Goal: Communication & Community: Participate in discussion

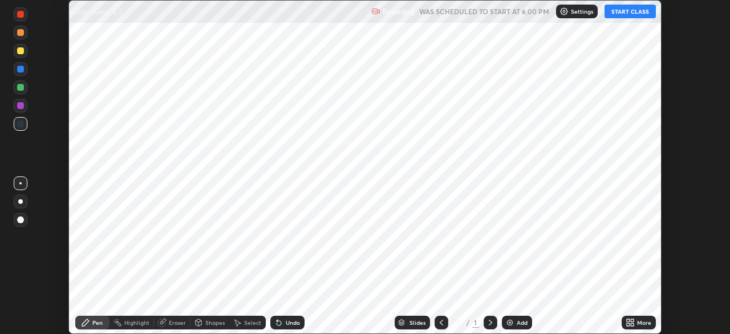
scroll to position [334, 730]
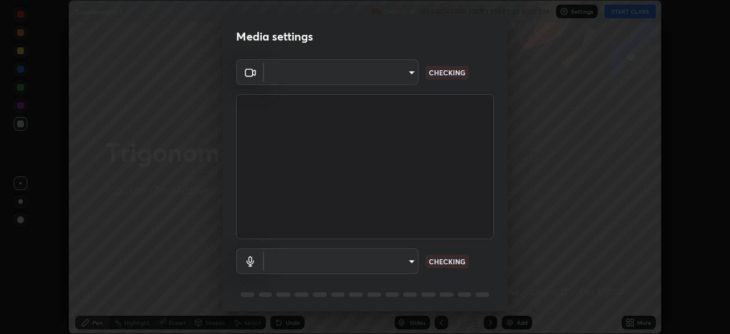
type input "45a9c953fc560ff4a06357cd143dcd85fc71fb1e664dcff5325b0048f3aa7c7e"
click at [484, 249] on div "Microphone (Realtek High Definition Audio) b1e924d81ffd4edaad47d28616cba732a129…" at bounding box center [365, 261] width 258 height 26
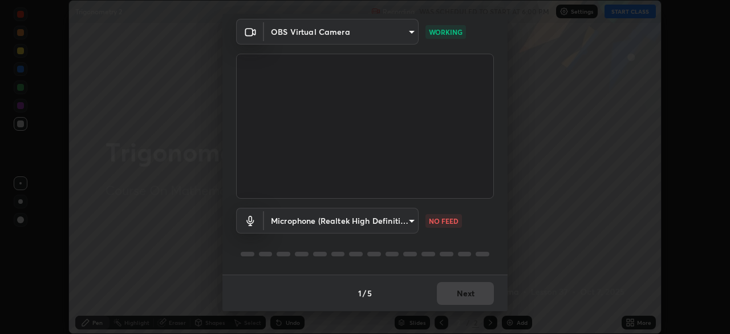
click at [410, 221] on body "Erase all Trigonometry 2 Recording WAS SCHEDULED TO START AT 6:00 PM Settings S…" at bounding box center [365, 167] width 730 height 334
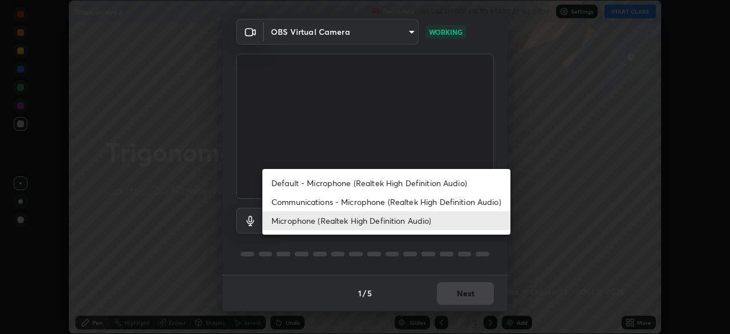
click at [450, 185] on li "Default - Microphone (Realtek High Definition Audio)" at bounding box center [386, 182] width 248 height 19
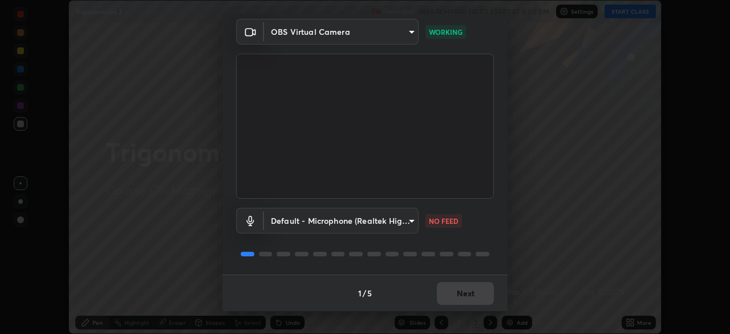
click at [406, 222] on body "Erase all Trigonometry 2 Recording WAS SCHEDULED TO START AT 6:00 PM Settings S…" at bounding box center [365, 167] width 730 height 334
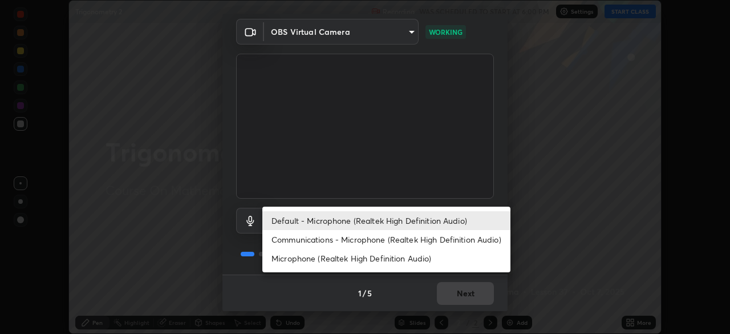
click at [432, 240] on li "Communications - Microphone (Realtek High Definition Audio)" at bounding box center [386, 239] width 248 height 19
type input "communications"
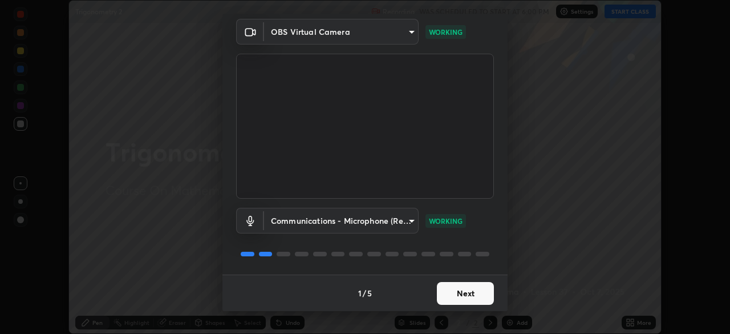
click at [476, 291] on button "Next" at bounding box center [465, 293] width 57 height 23
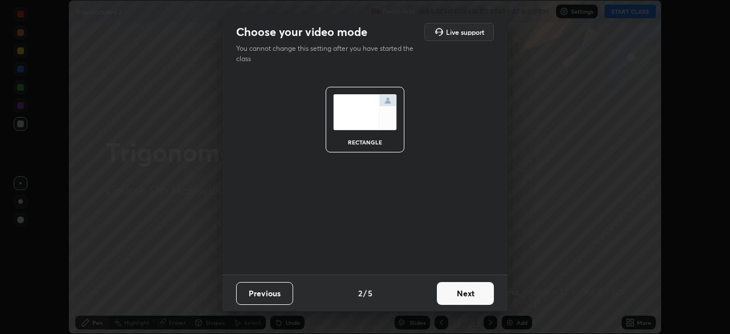
scroll to position [0, 0]
click at [472, 290] on button "Next" at bounding box center [465, 293] width 57 height 23
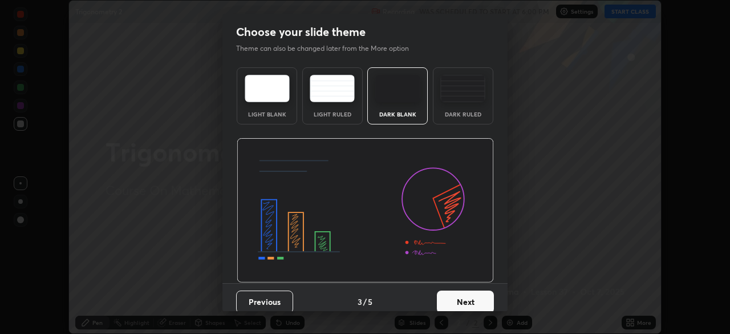
click at [471, 300] on button "Next" at bounding box center [465, 301] width 57 height 23
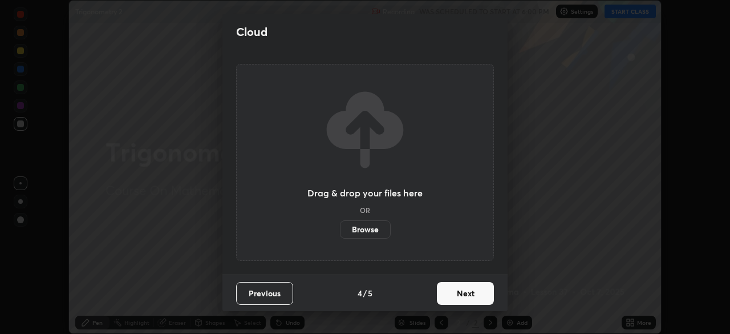
click at [472, 295] on button "Next" at bounding box center [465, 293] width 57 height 23
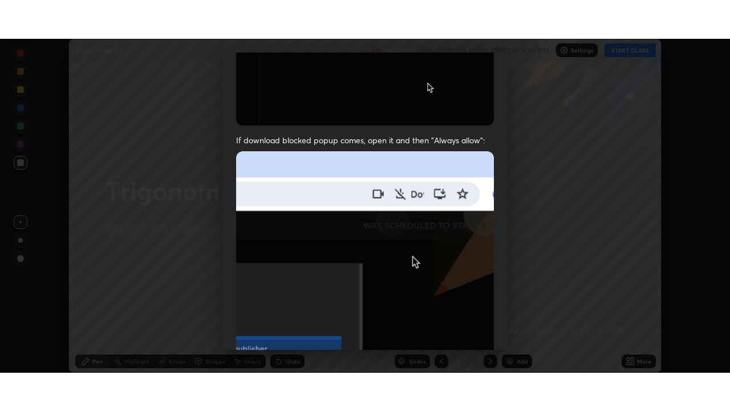
scroll to position [273, 0]
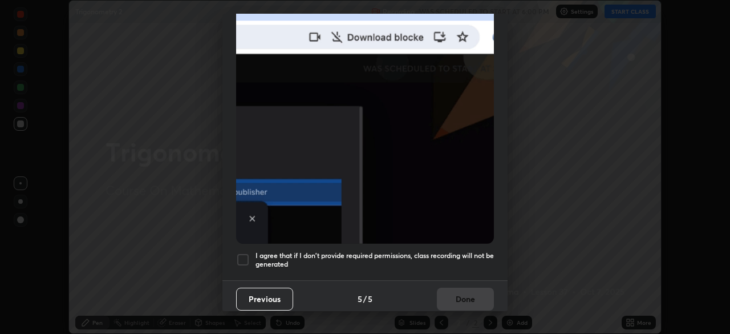
click at [484, 237] on img at bounding box center [365, 118] width 258 height 249
click at [242, 253] on div at bounding box center [243, 260] width 14 height 14
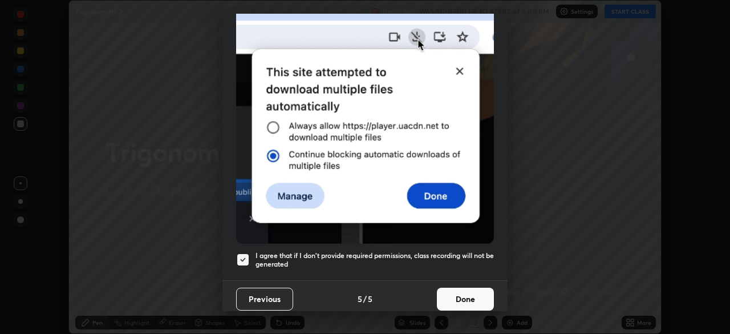
click at [470, 294] on button "Done" at bounding box center [465, 299] width 57 height 23
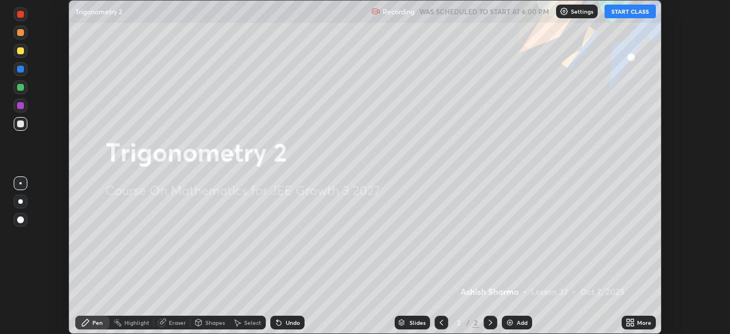
click at [635, 13] on button "START CLASS" at bounding box center [630, 12] width 51 height 14
click at [640, 320] on div "More" at bounding box center [644, 323] width 14 height 6
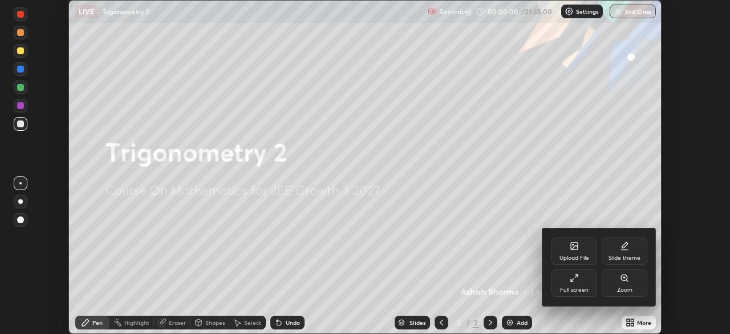
click at [577, 282] on icon at bounding box center [574, 277] width 9 height 9
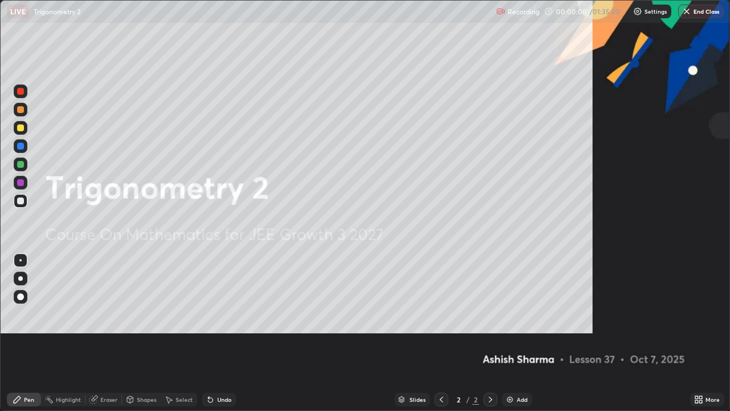
scroll to position [411, 730]
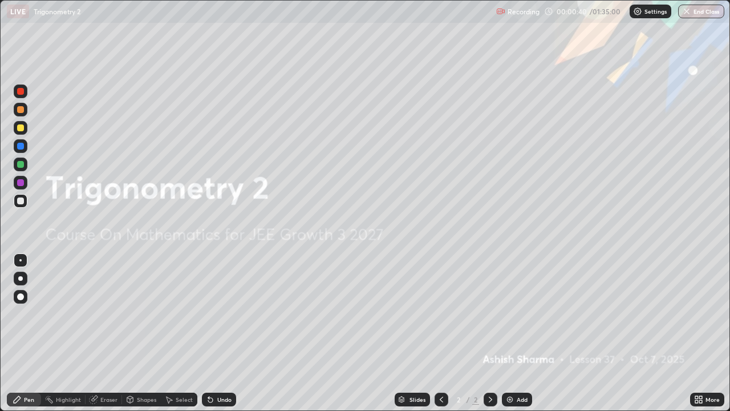
click at [515, 333] on div "Add" at bounding box center [517, 400] width 30 height 14
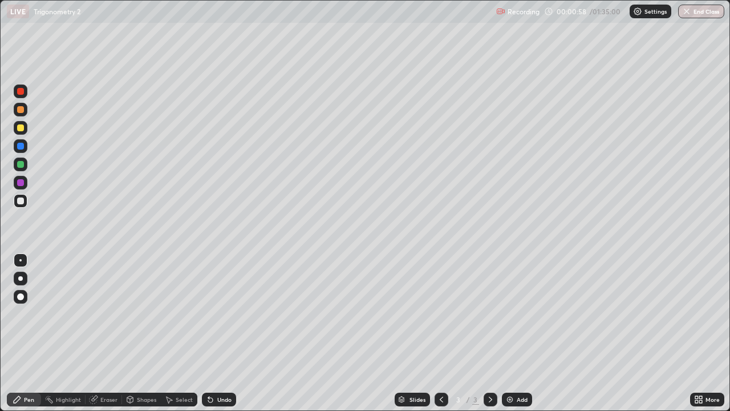
click at [18, 202] on div at bounding box center [20, 200] width 7 height 7
click at [21, 164] on div at bounding box center [20, 164] width 7 height 7
click at [521, 333] on div "Add" at bounding box center [522, 400] width 11 height 6
click at [22, 200] on div at bounding box center [20, 200] width 7 height 7
click at [221, 333] on div "Undo" at bounding box center [219, 400] width 34 height 14
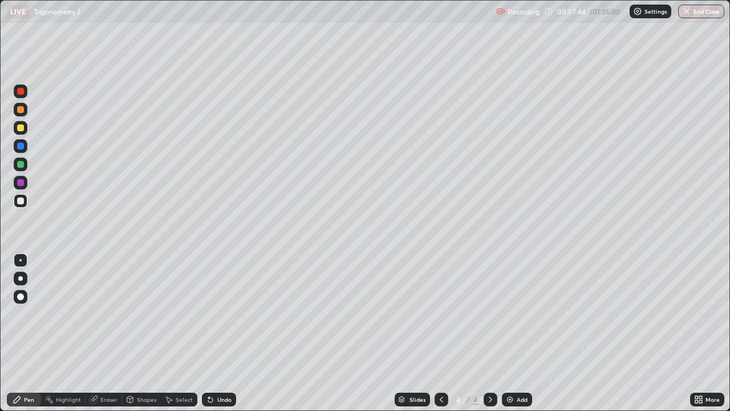
click at [111, 333] on div "Eraser" at bounding box center [108, 400] width 17 height 6
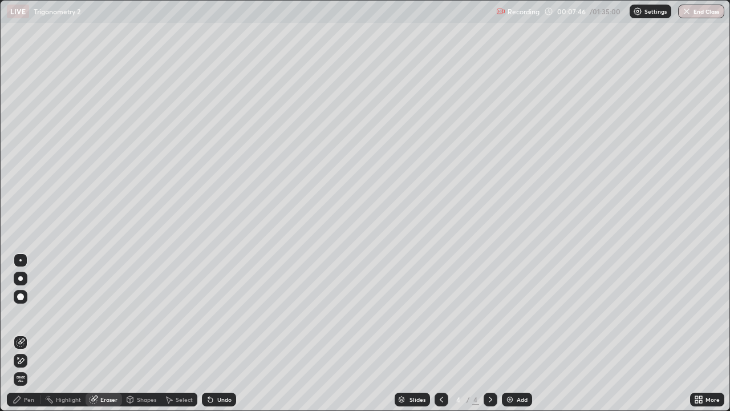
click at [30, 333] on div "Pen" at bounding box center [29, 400] width 10 height 6
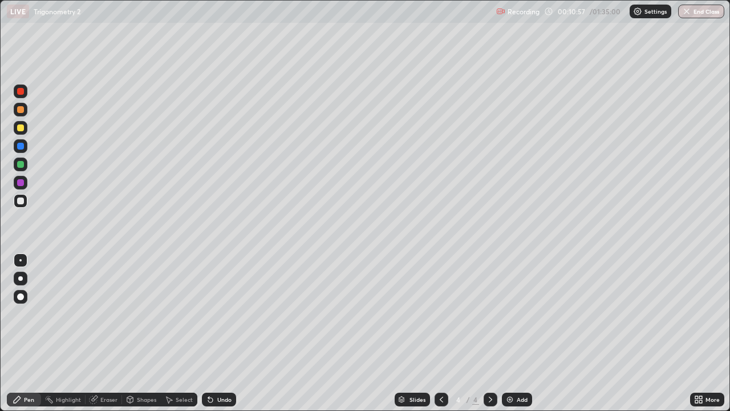
click at [224, 333] on div "Undo" at bounding box center [219, 400] width 34 height 14
click at [225, 333] on div "Undo" at bounding box center [224, 400] width 14 height 6
click at [225, 333] on div "Undo" at bounding box center [219, 400] width 34 height 14
click at [227, 333] on div "Undo" at bounding box center [219, 400] width 34 height 14
click at [223, 333] on div "Undo" at bounding box center [224, 400] width 14 height 6
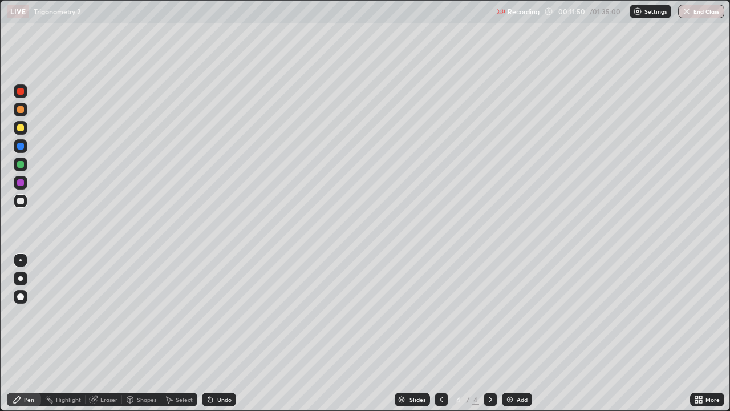
click at [227, 333] on div "Undo" at bounding box center [219, 400] width 34 height 14
click at [113, 333] on div "Eraser" at bounding box center [108, 400] width 17 height 6
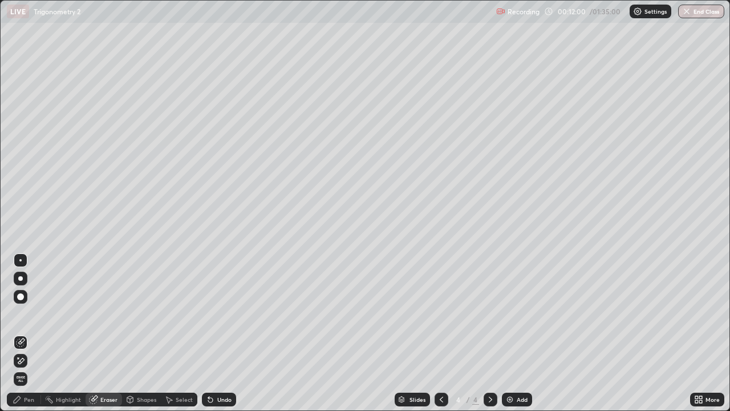
click at [34, 333] on div "Pen" at bounding box center [24, 400] width 34 height 14
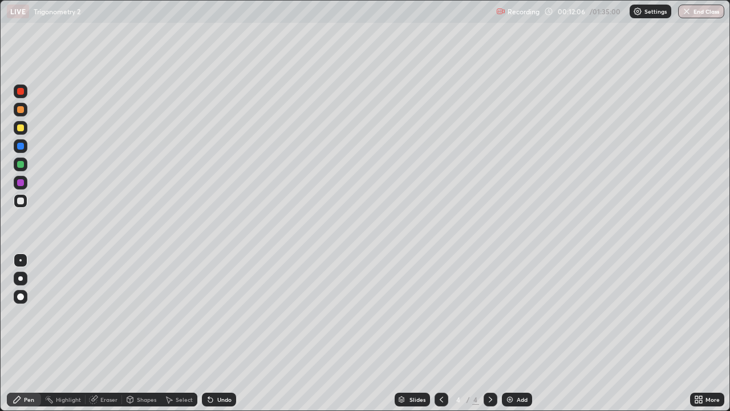
click at [22, 164] on div at bounding box center [20, 164] width 7 height 7
click at [520, 333] on div "Add" at bounding box center [522, 400] width 11 height 6
click at [21, 202] on div at bounding box center [20, 200] width 7 height 7
click at [518, 333] on div "Add" at bounding box center [517, 400] width 30 height 14
click at [19, 165] on div at bounding box center [20, 164] width 7 height 7
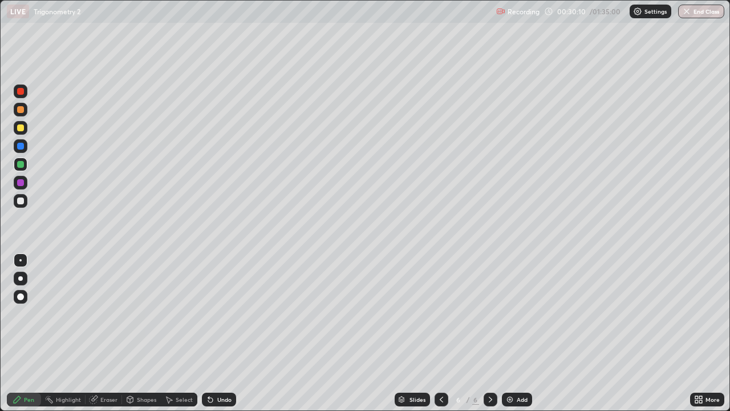
click at [225, 333] on div "Undo" at bounding box center [216, 399] width 39 height 23
click at [218, 333] on div "Undo" at bounding box center [216, 399] width 39 height 23
click at [221, 333] on div "Undo" at bounding box center [224, 400] width 14 height 6
click at [514, 333] on div "Add" at bounding box center [517, 400] width 30 height 14
click at [18, 201] on div at bounding box center [20, 200] width 7 height 7
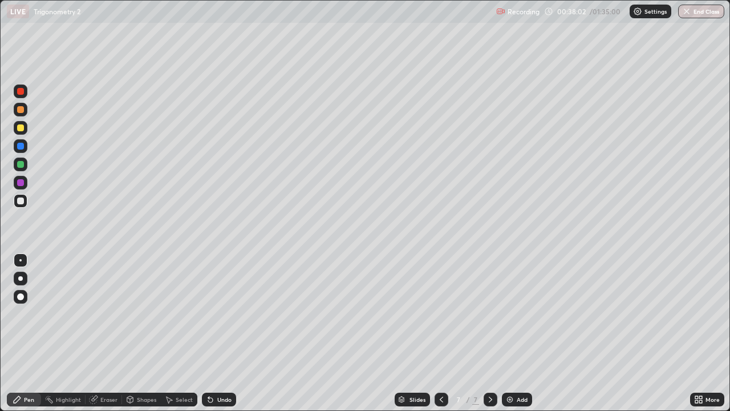
click at [514, 333] on div "Add" at bounding box center [517, 400] width 30 height 14
click at [217, 333] on div "Undo" at bounding box center [219, 400] width 34 height 14
click at [213, 333] on div "Undo" at bounding box center [219, 400] width 34 height 14
click at [228, 333] on div "Undo" at bounding box center [224, 400] width 14 height 6
click at [227, 333] on div "Undo" at bounding box center [224, 400] width 14 height 6
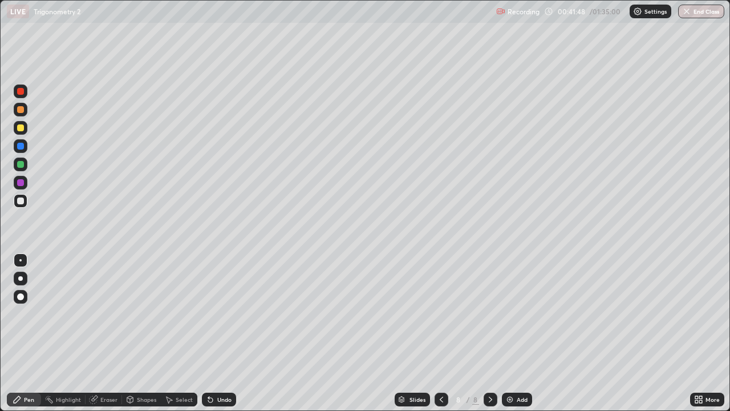
click at [229, 333] on div "Undo" at bounding box center [219, 400] width 34 height 14
click at [515, 333] on div "Add" at bounding box center [517, 400] width 30 height 14
click at [19, 201] on div at bounding box center [20, 200] width 7 height 7
click at [19, 164] on div at bounding box center [20, 164] width 7 height 7
click at [20, 197] on div at bounding box center [20, 200] width 7 height 7
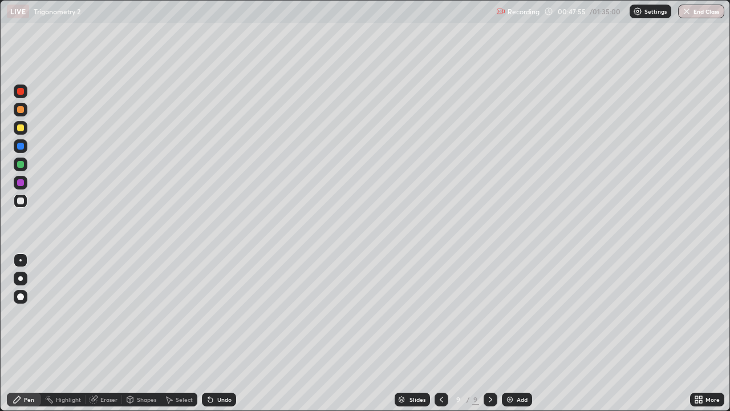
click at [221, 333] on div "Undo" at bounding box center [224, 400] width 14 height 6
click at [223, 333] on div "Undo" at bounding box center [224, 400] width 14 height 6
click at [221, 333] on div "Undo" at bounding box center [224, 400] width 14 height 6
click at [435, 333] on div at bounding box center [442, 400] width 14 height 14
click at [489, 333] on icon at bounding box center [490, 399] width 9 height 9
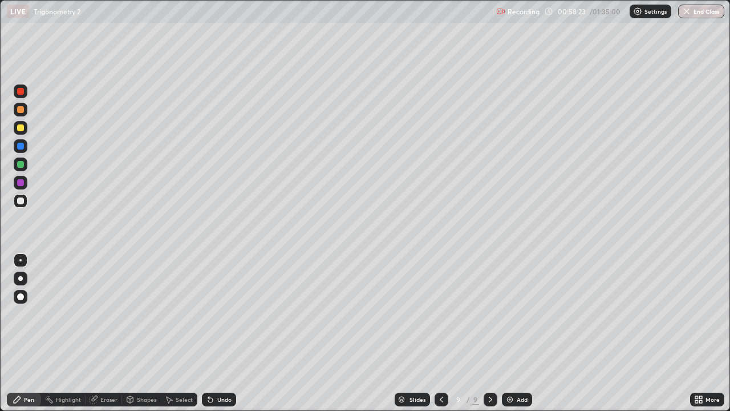
click at [225, 333] on div "Undo" at bounding box center [224, 400] width 14 height 6
click at [224, 333] on div "Undo" at bounding box center [224, 400] width 14 height 6
click at [227, 333] on div "Undo" at bounding box center [219, 400] width 34 height 14
click at [18, 164] on div at bounding box center [20, 164] width 7 height 7
click at [223, 333] on div "Undo" at bounding box center [224, 400] width 14 height 6
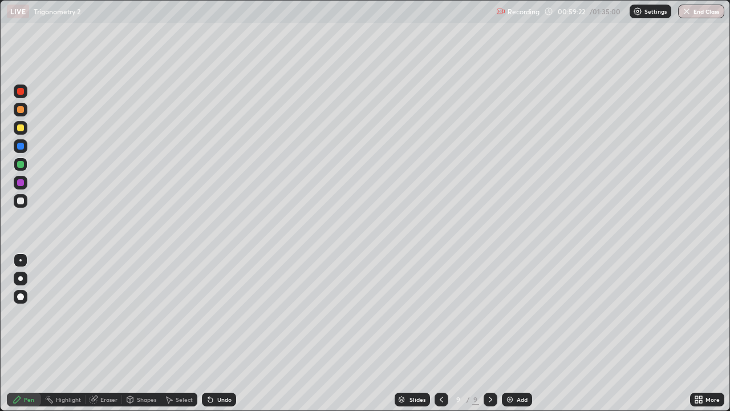
click at [224, 333] on div "Undo" at bounding box center [224, 400] width 14 height 6
click at [517, 333] on div "Add" at bounding box center [522, 400] width 11 height 6
click at [217, 333] on div "Undo" at bounding box center [224, 400] width 14 height 6
click at [220, 333] on div "Undo" at bounding box center [219, 400] width 34 height 14
click at [226, 333] on div "Undo" at bounding box center [224, 400] width 14 height 6
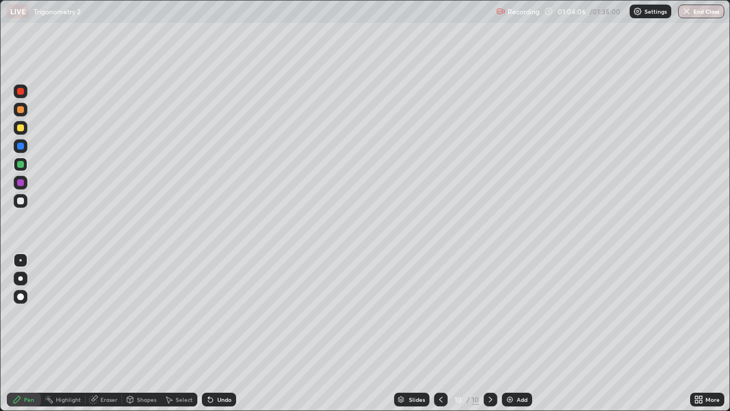
click at [220, 333] on div "Undo" at bounding box center [224, 400] width 14 height 6
click at [223, 333] on div "Undo" at bounding box center [224, 400] width 14 height 6
click at [18, 205] on div at bounding box center [21, 201] width 14 height 14
click at [221, 333] on div "Undo" at bounding box center [224, 400] width 14 height 6
click at [223, 333] on div "Undo" at bounding box center [224, 400] width 14 height 6
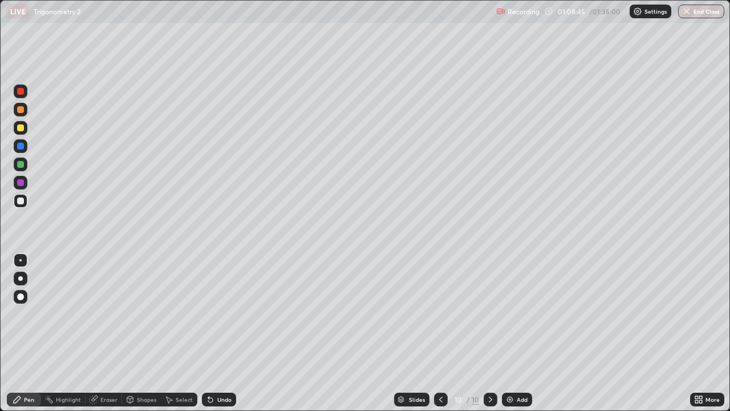
click at [514, 333] on div "Add" at bounding box center [517, 400] width 30 height 14
click at [440, 333] on icon at bounding box center [441, 399] width 9 height 9
click at [489, 333] on icon at bounding box center [490, 399] width 9 height 9
click at [222, 333] on div "Undo" at bounding box center [224, 400] width 14 height 6
click at [223, 333] on div "Undo" at bounding box center [224, 400] width 14 height 6
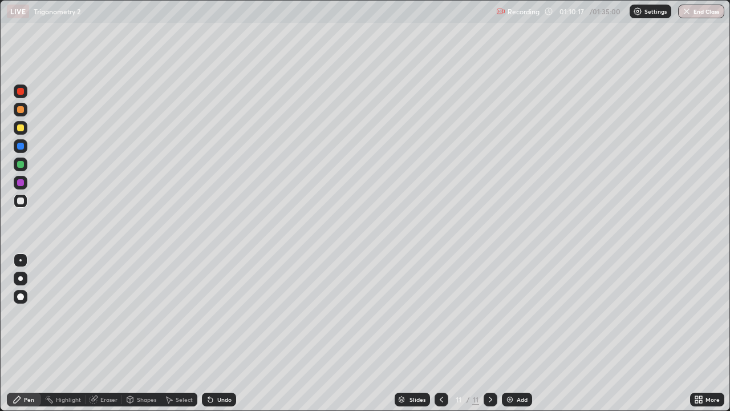
click at [223, 333] on div "Undo" at bounding box center [224, 400] width 14 height 6
click at [221, 333] on div "Undo" at bounding box center [224, 400] width 14 height 6
click at [520, 333] on div "Slides 11 / 11 Add" at bounding box center [463, 399] width 454 height 23
click at [520, 333] on div "Add" at bounding box center [522, 400] width 11 height 6
click at [221, 333] on div "Undo" at bounding box center [224, 400] width 14 height 6
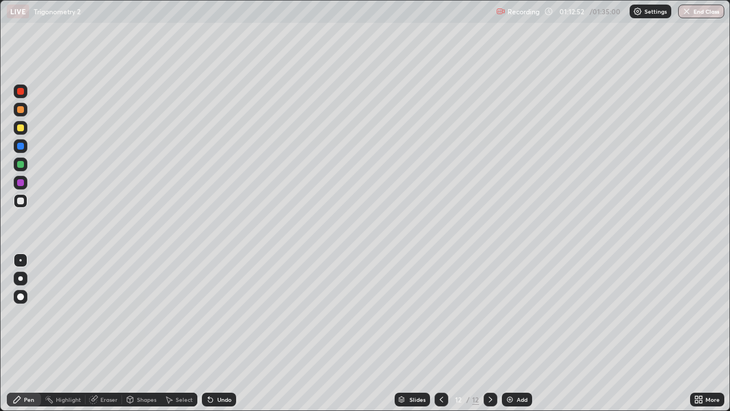
click at [221, 333] on div "Undo" at bounding box center [216, 399] width 39 height 23
click at [223, 333] on div "Undo" at bounding box center [224, 400] width 14 height 6
click at [223, 333] on div "Undo" at bounding box center [219, 400] width 34 height 14
click at [224, 333] on div "Undo" at bounding box center [224, 400] width 14 height 6
click at [223, 333] on div "Undo" at bounding box center [219, 400] width 34 height 14
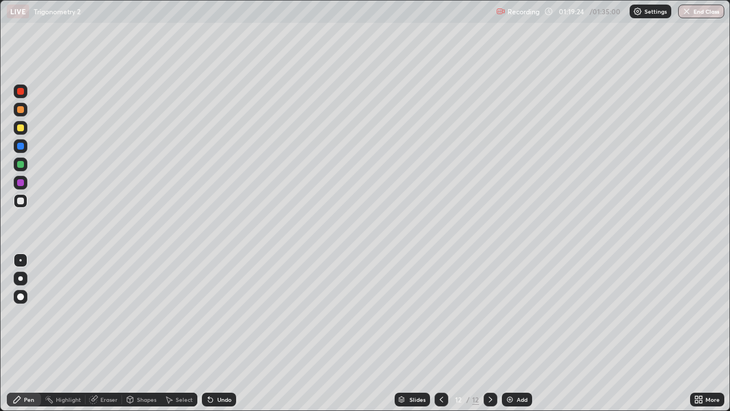
click at [518, 333] on div "Add" at bounding box center [522, 400] width 11 height 6
